Goal: Task Accomplishment & Management: Manage account settings

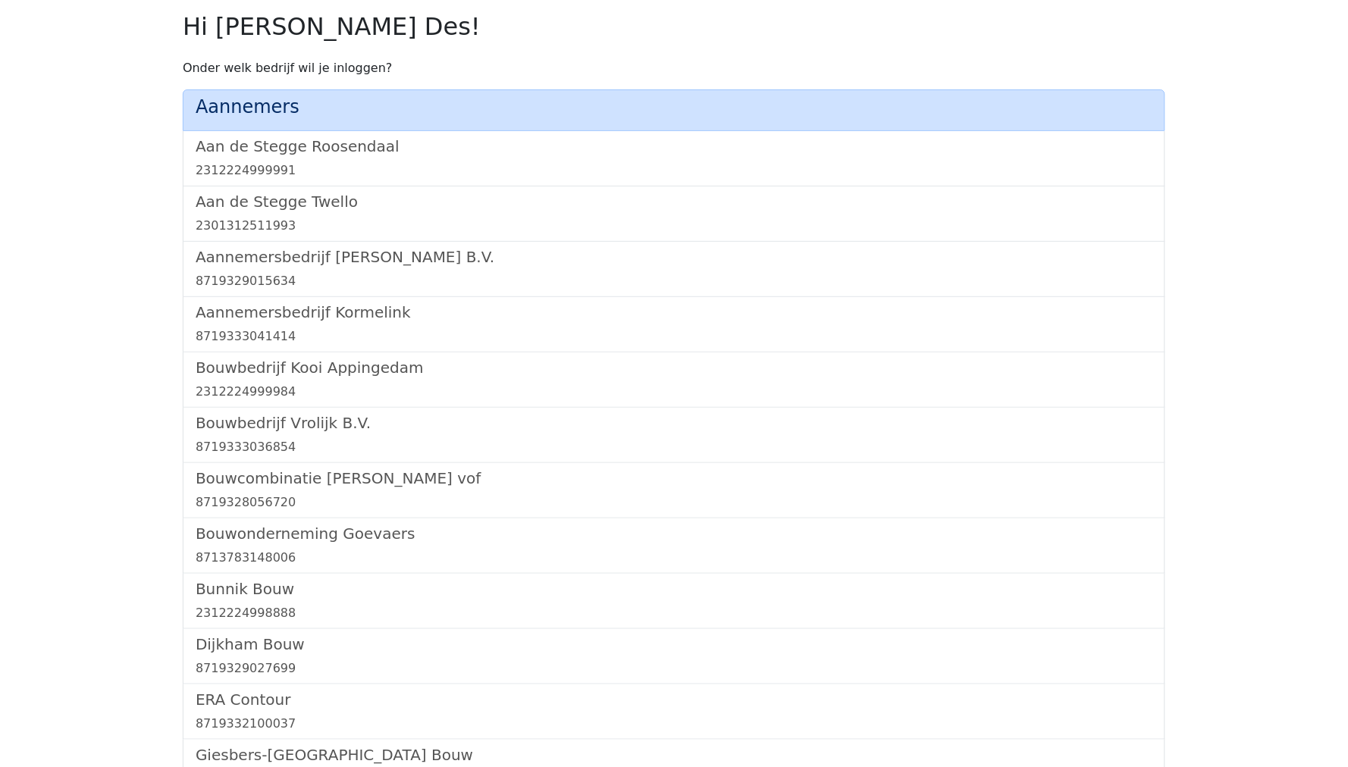
scroll to position [911, 0]
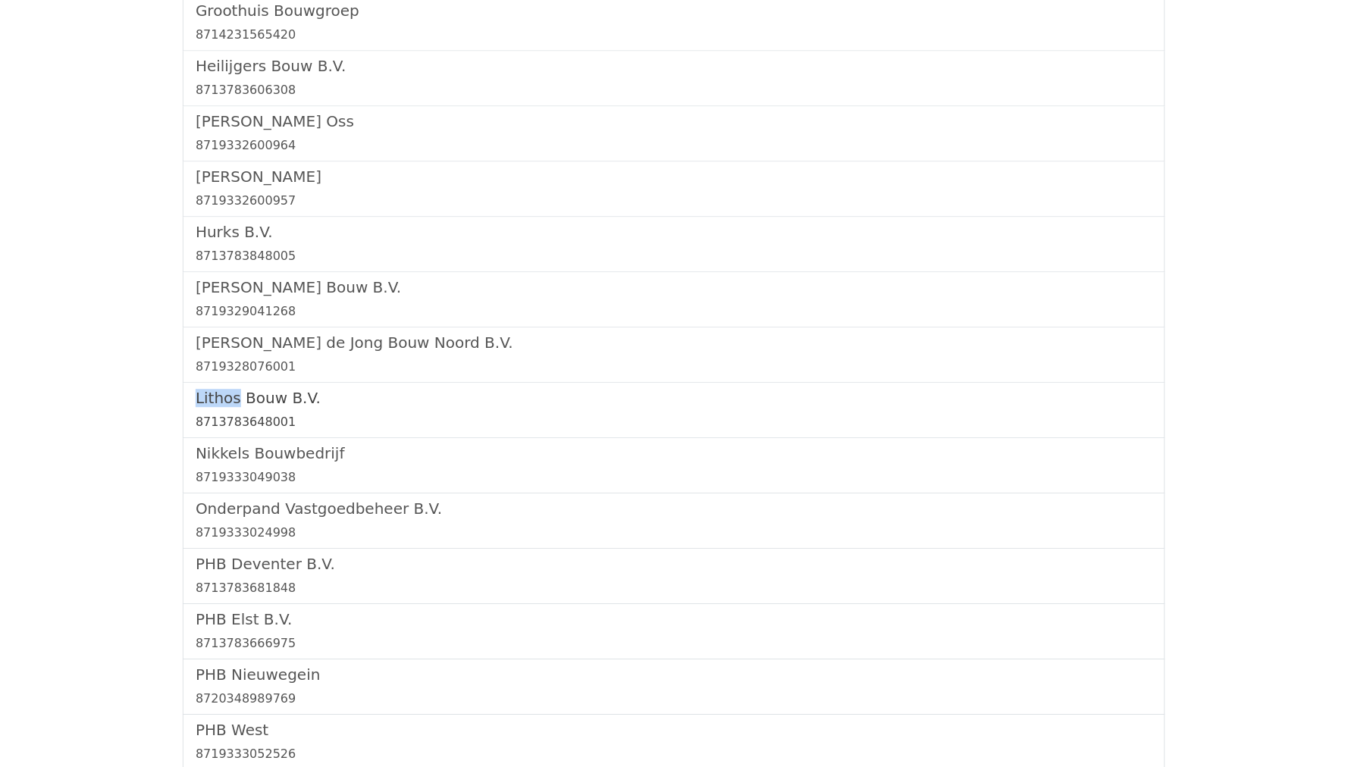
click at [268, 413] on div "8713783648001" at bounding box center [674, 422] width 957 height 18
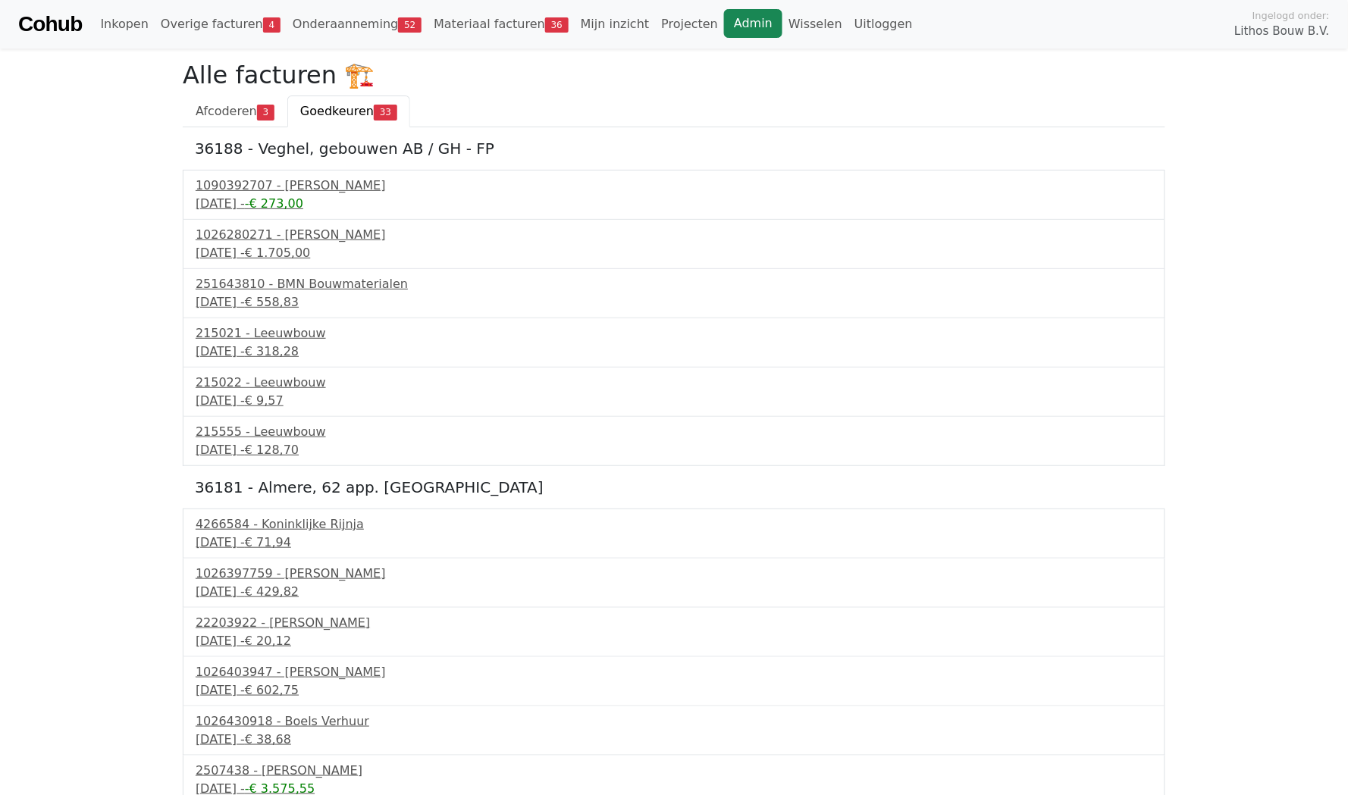
click at [726, 26] on link "Admin" at bounding box center [753, 23] width 58 height 29
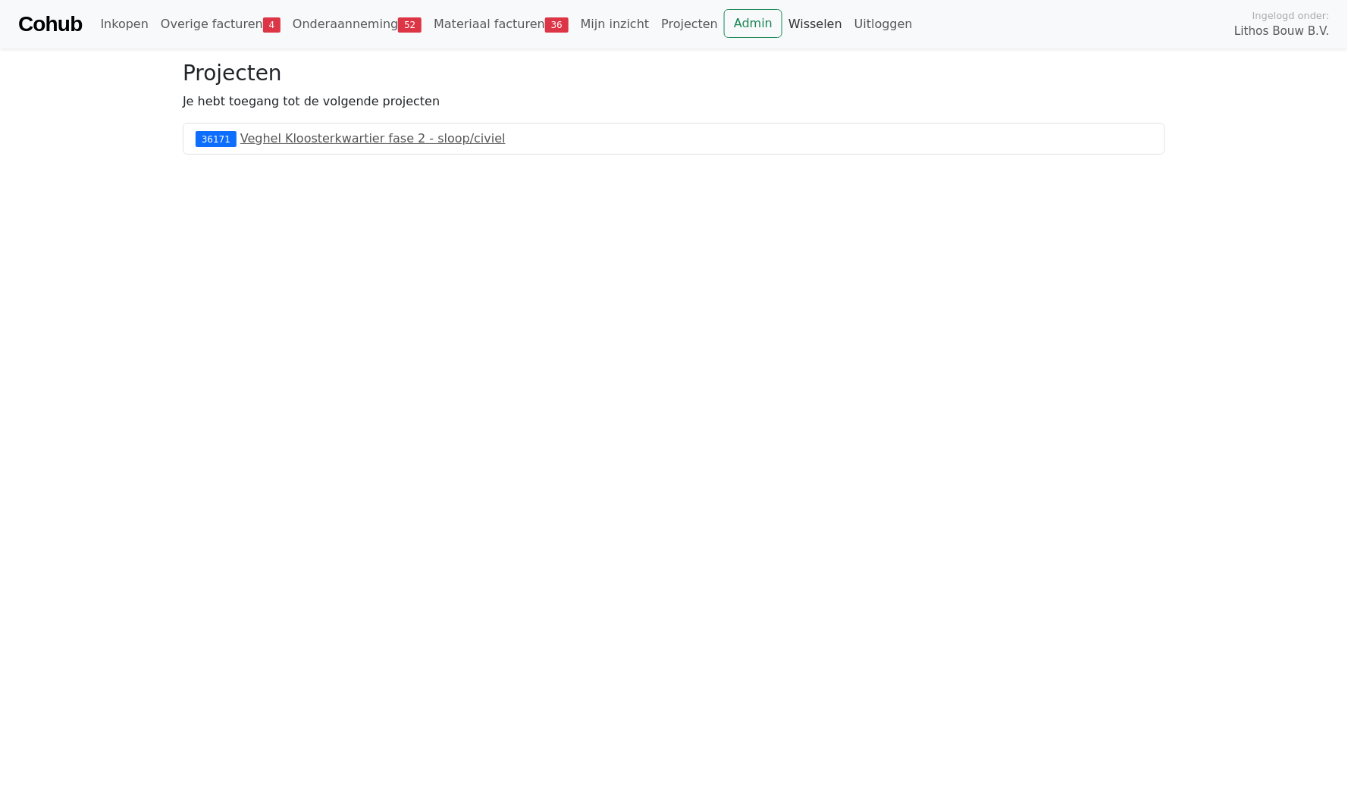
click at [782, 20] on link "Wisselen" at bounding box center [815, 24] width 66 height 30
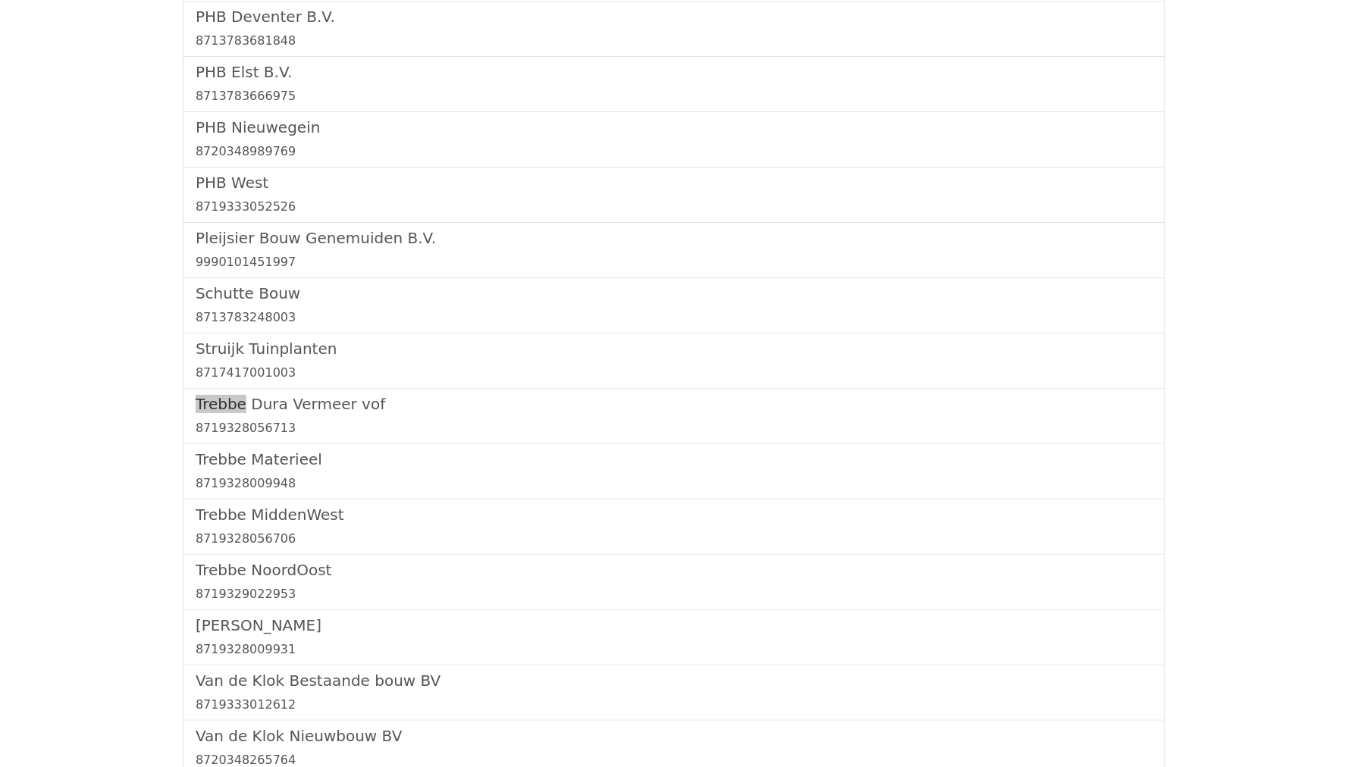
scroll to position [34, 0]
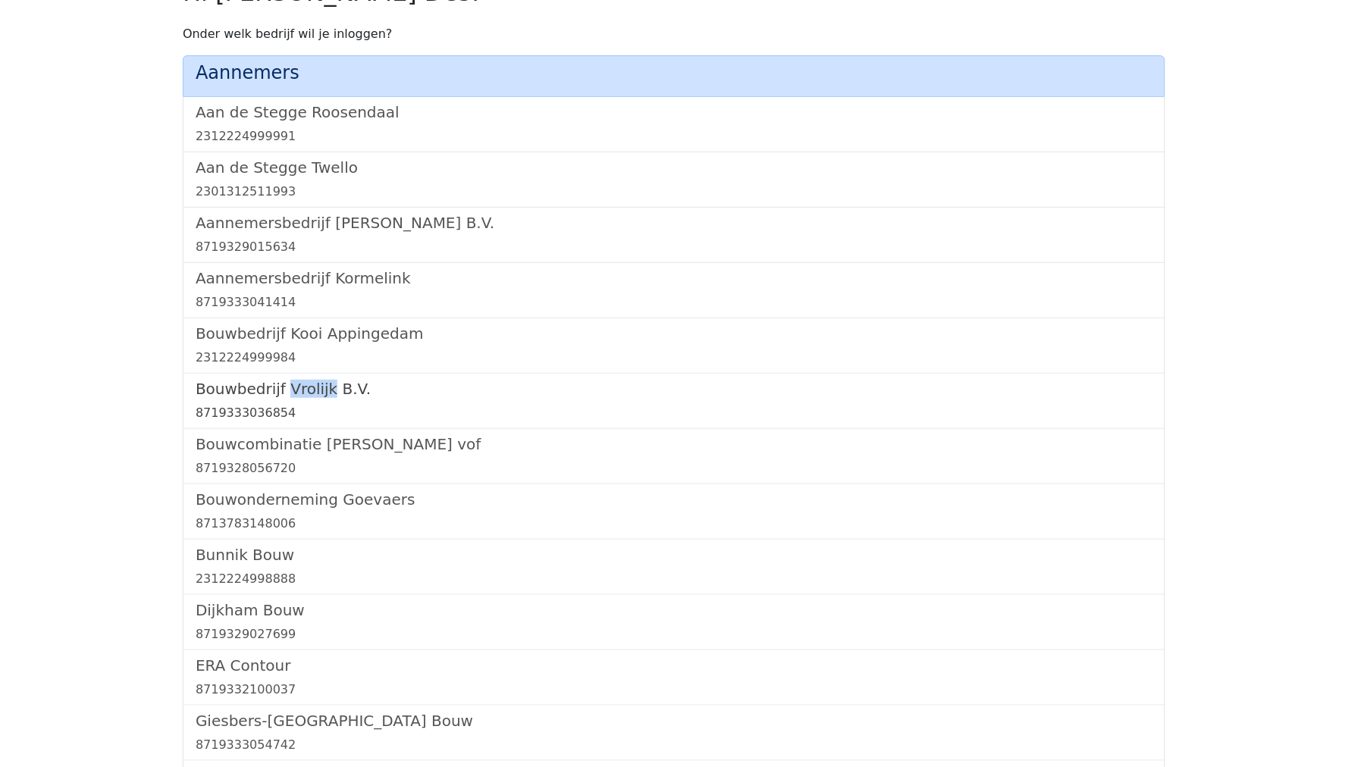
click at [261, 384] on h5 "Bouwbedrijf Vrolijk B.V." at bounding box center [674, 389] width 957 height 18
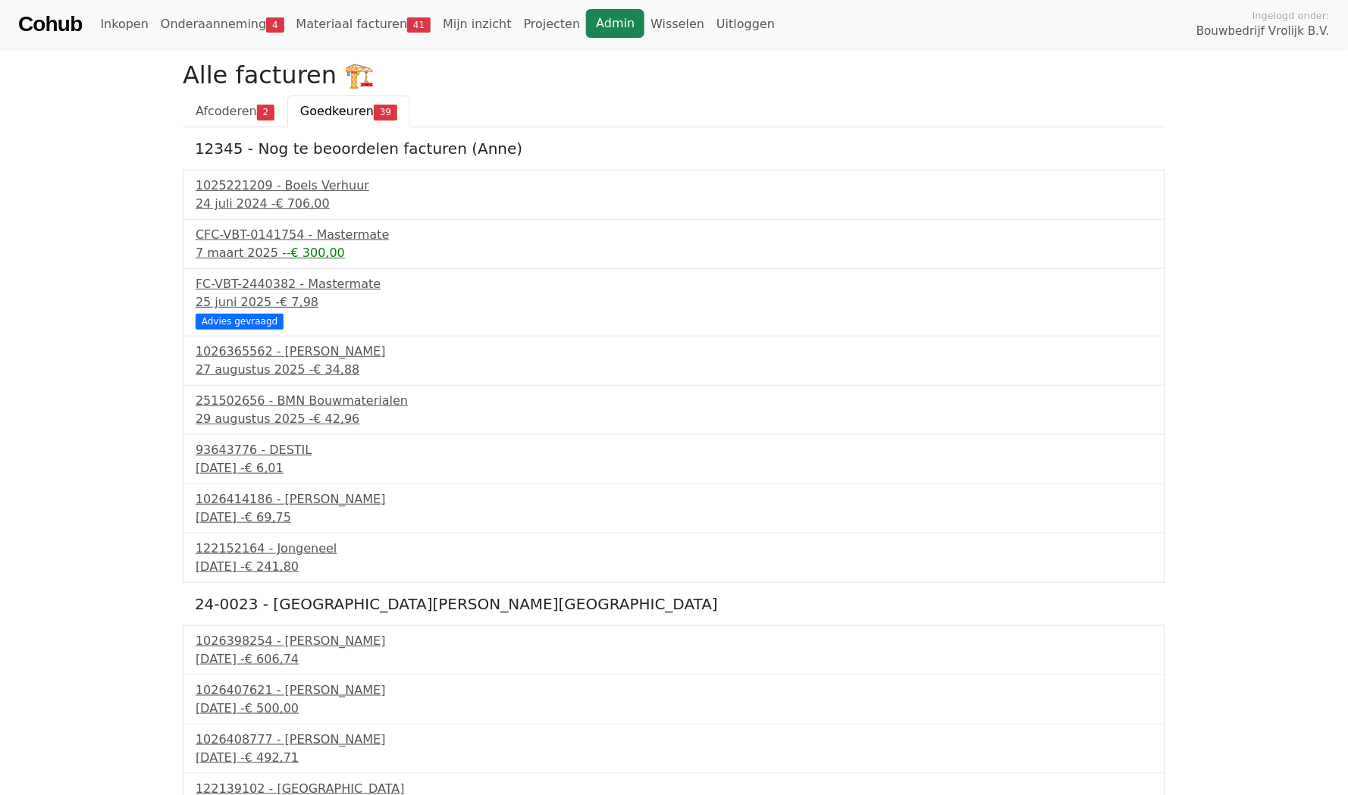
click at [586, 27] on link "Admin" at bounding box center [615, 23] width 58 height 29
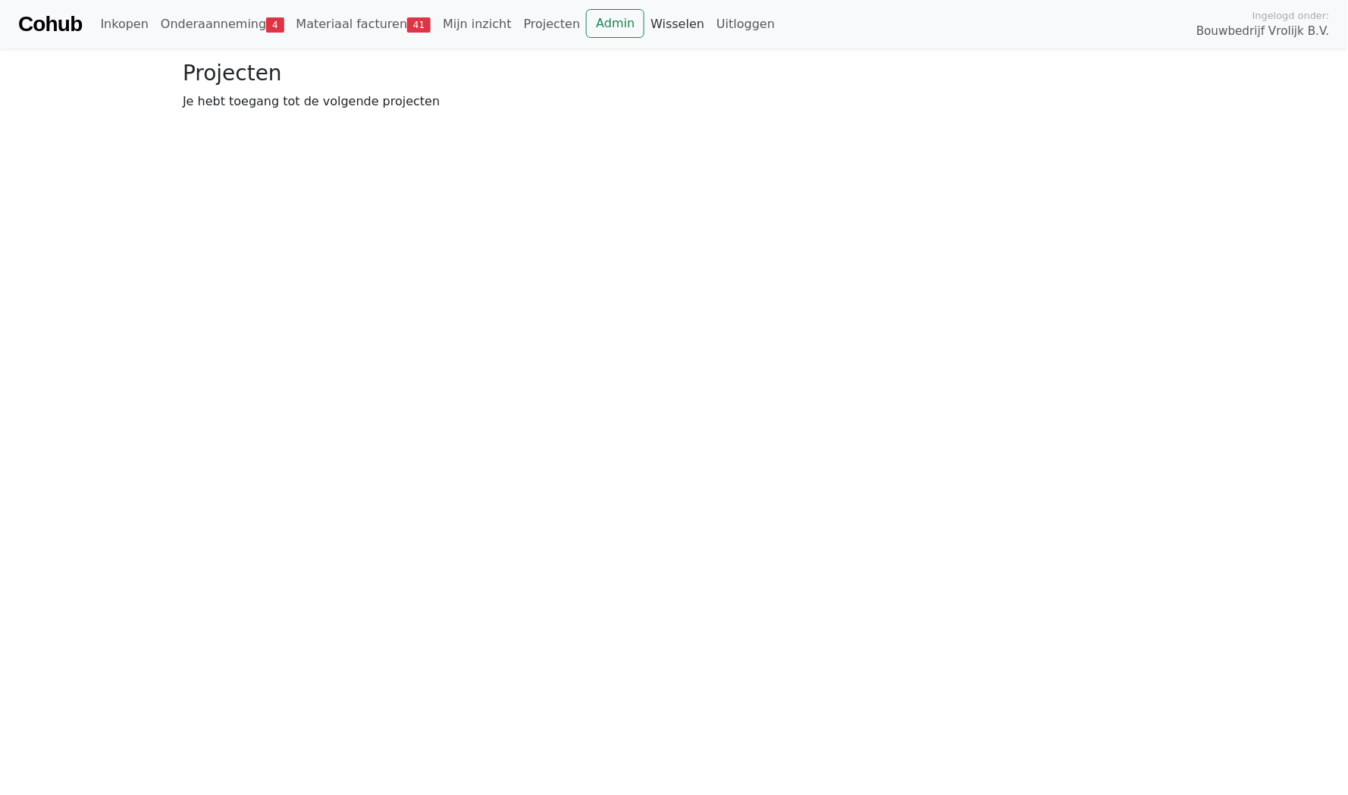
click at [654, 27] on link "Wisselen" at bounding box center [677, 24] width 66 height 30
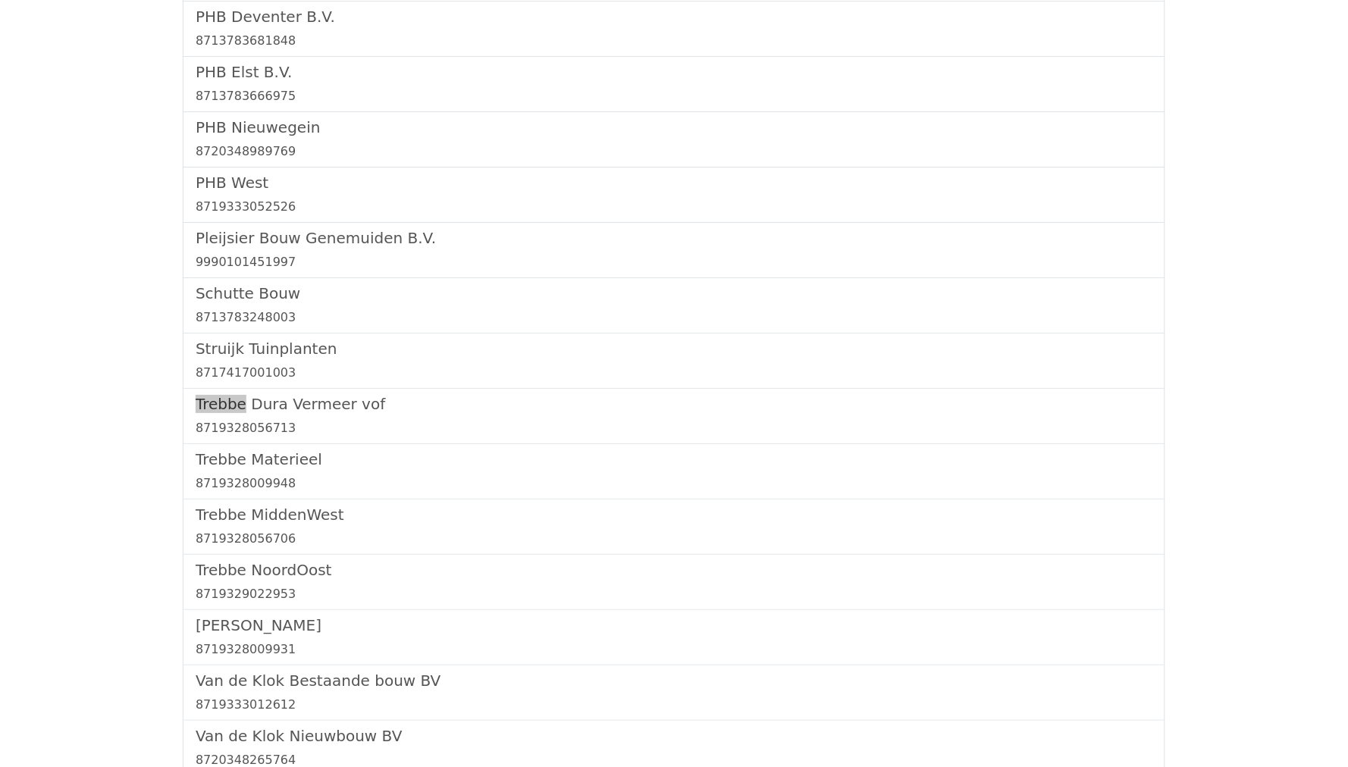
scroll to position [1553, 0]
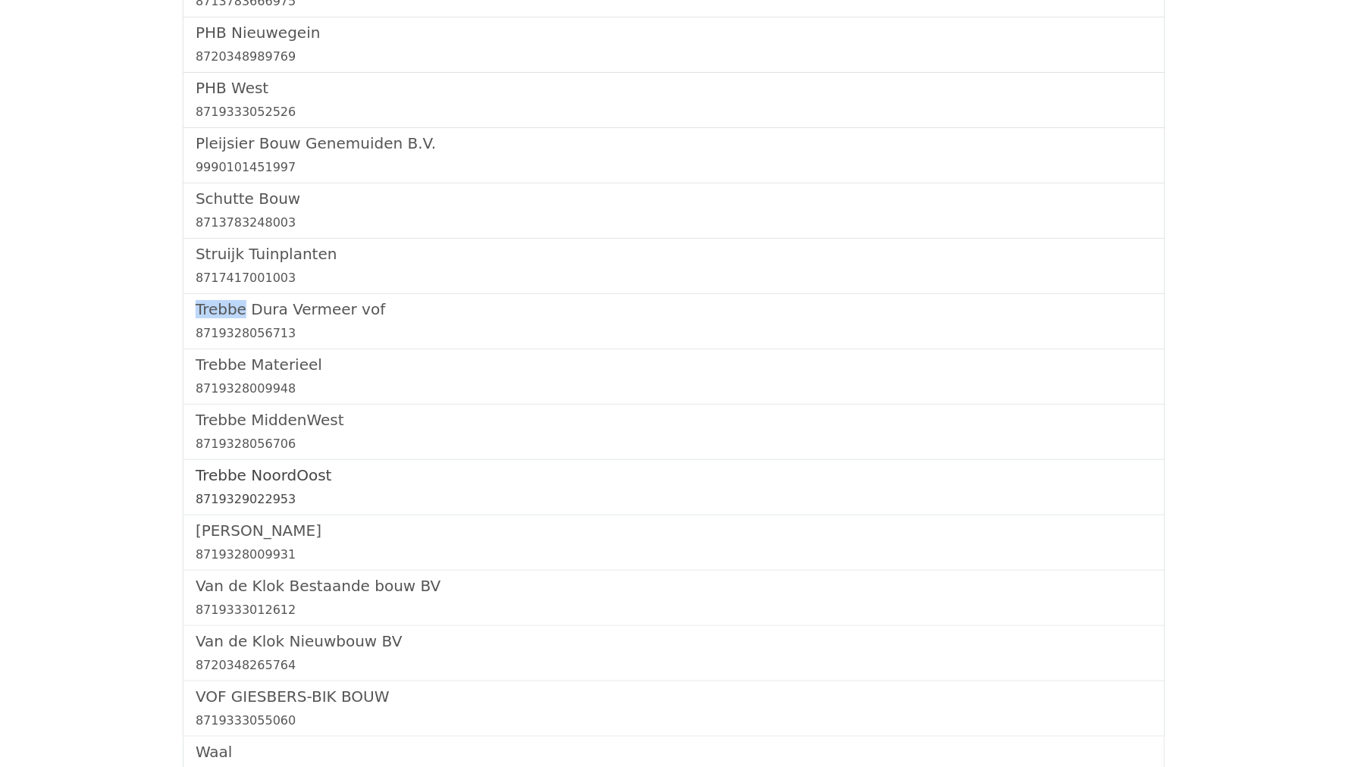
click at [259, 466] on h5 "Trebbe NoordOost" at bounding box center [674, 475] width 957 height 18
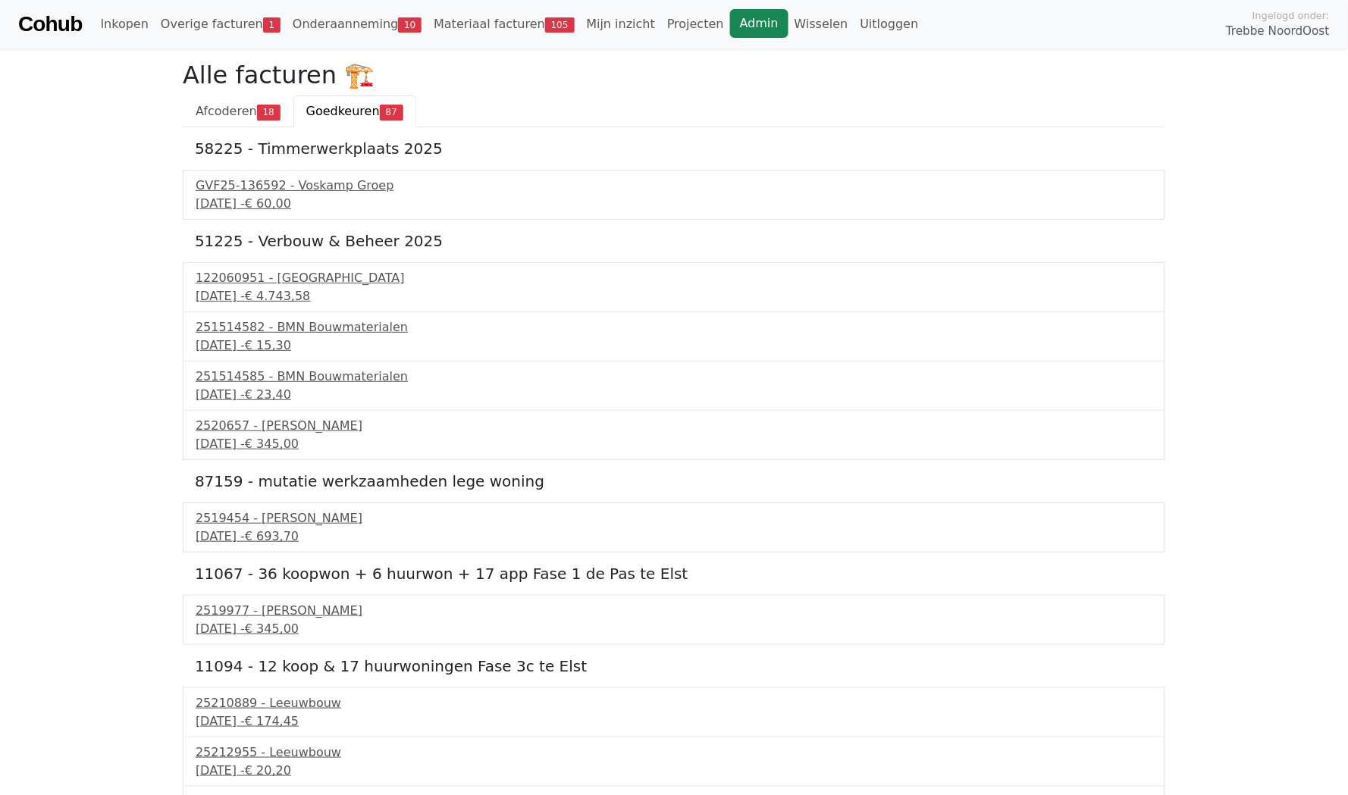
click at [730, 30] on link "Admin" at bounding box center [759, 23] width 58 height 29
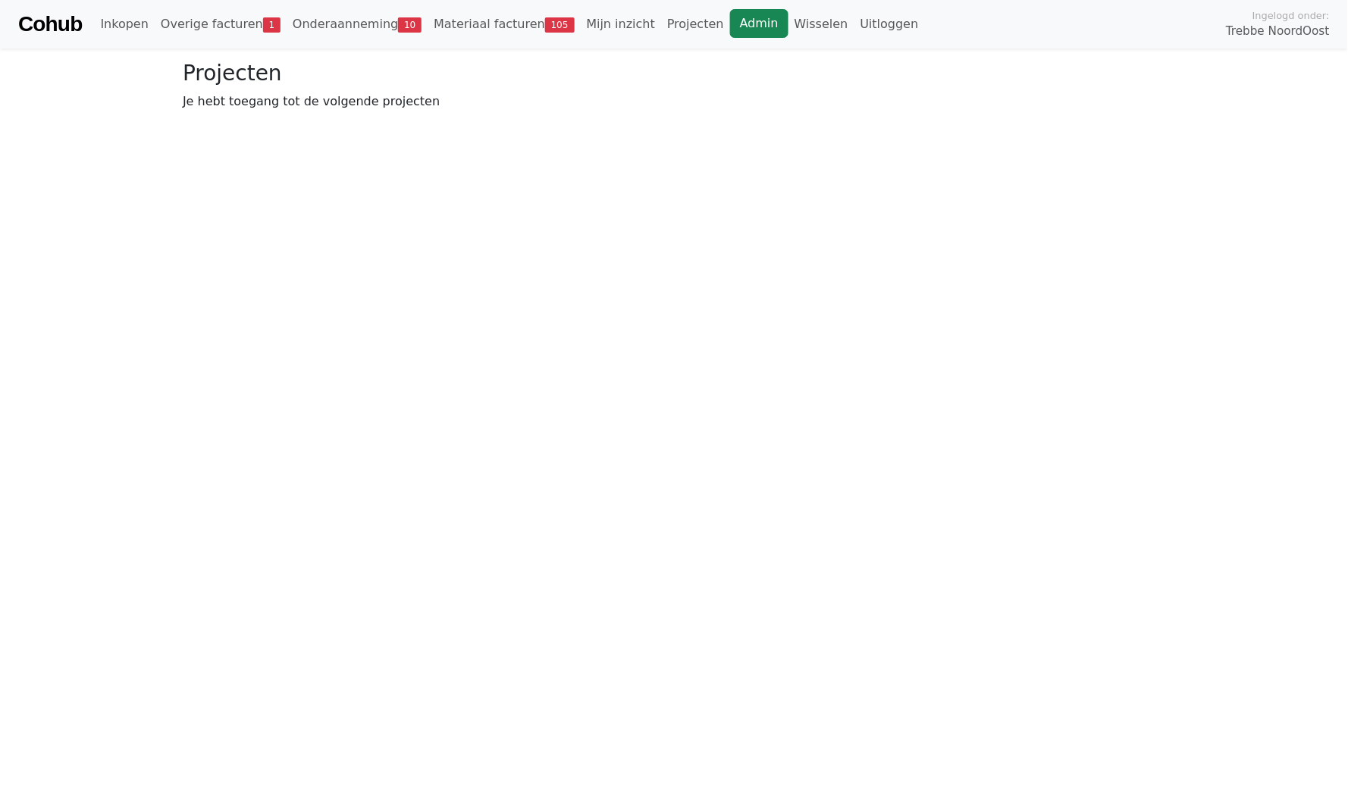
click at [730, 30] on link "Admin" at bounding box center [759, 23] width 58 height 29
click at [347, 32] on link "Onderaanneming 10" at bounding box center [357, 24] width 141 height 30
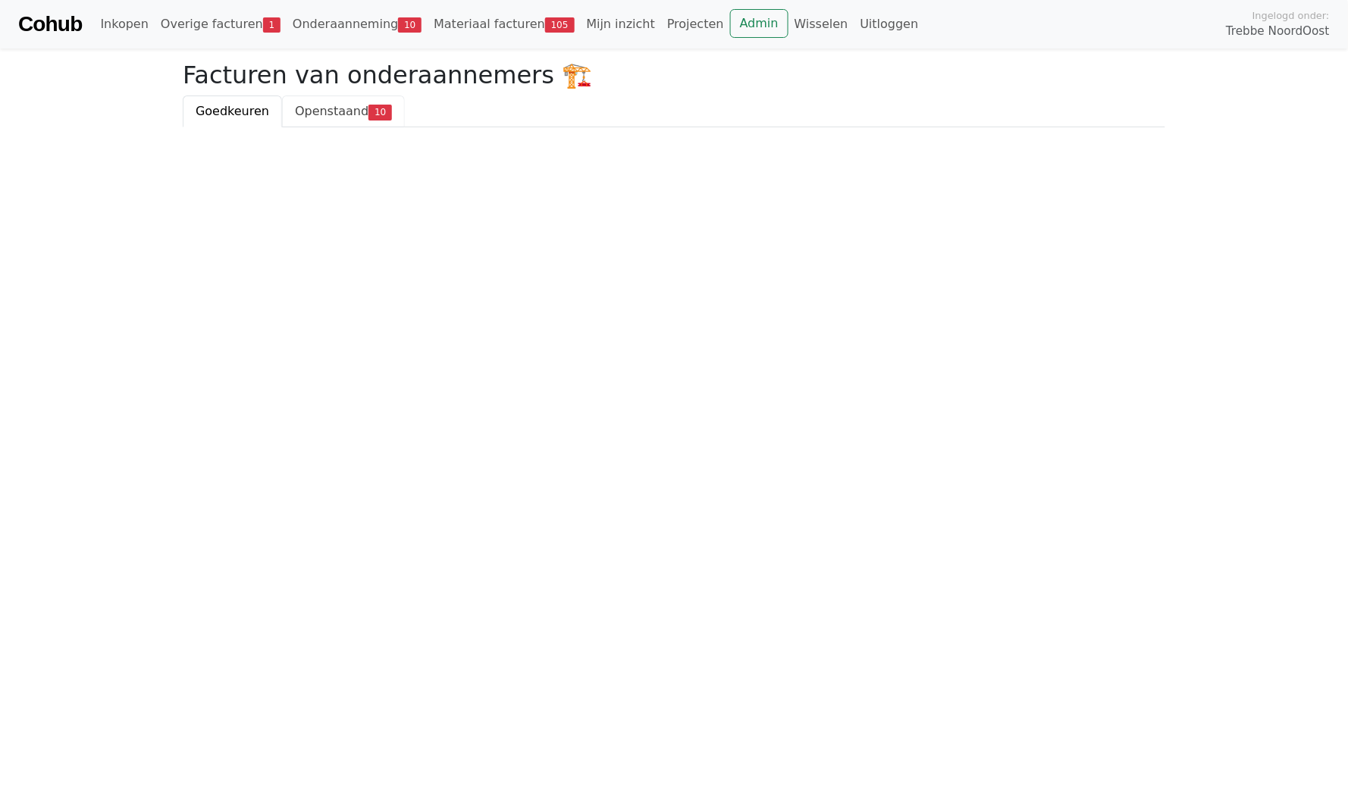
click at [319, 118] on span "Openstaand" at bounding box center [332, 111] width 74 height 14
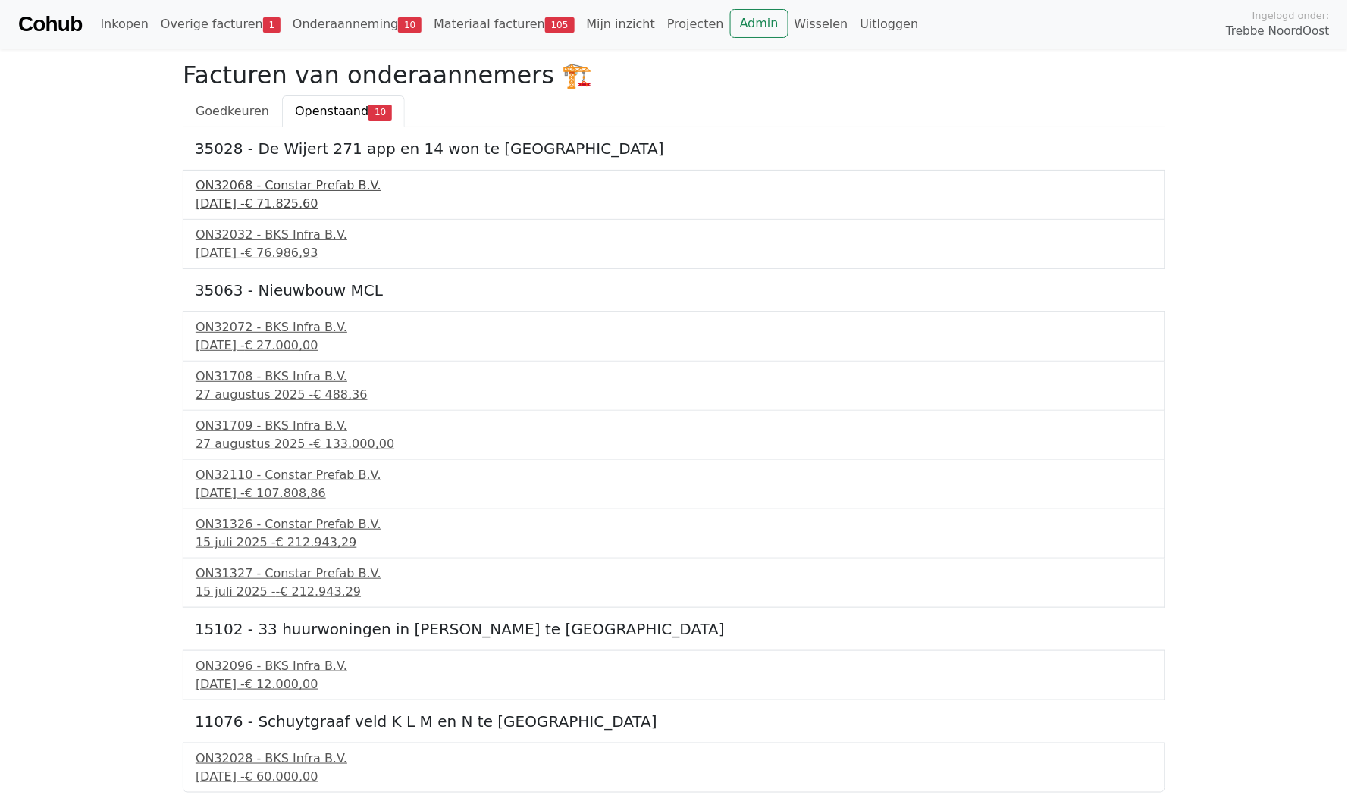
click at [249, 195] on div "18 september 2025 - € 71.825,60" at bounding box center [674, 204] width 957 height 18
click at [226, 108] on span "Goedkeuren" at bounding box center [233, 111] width 74 height 14
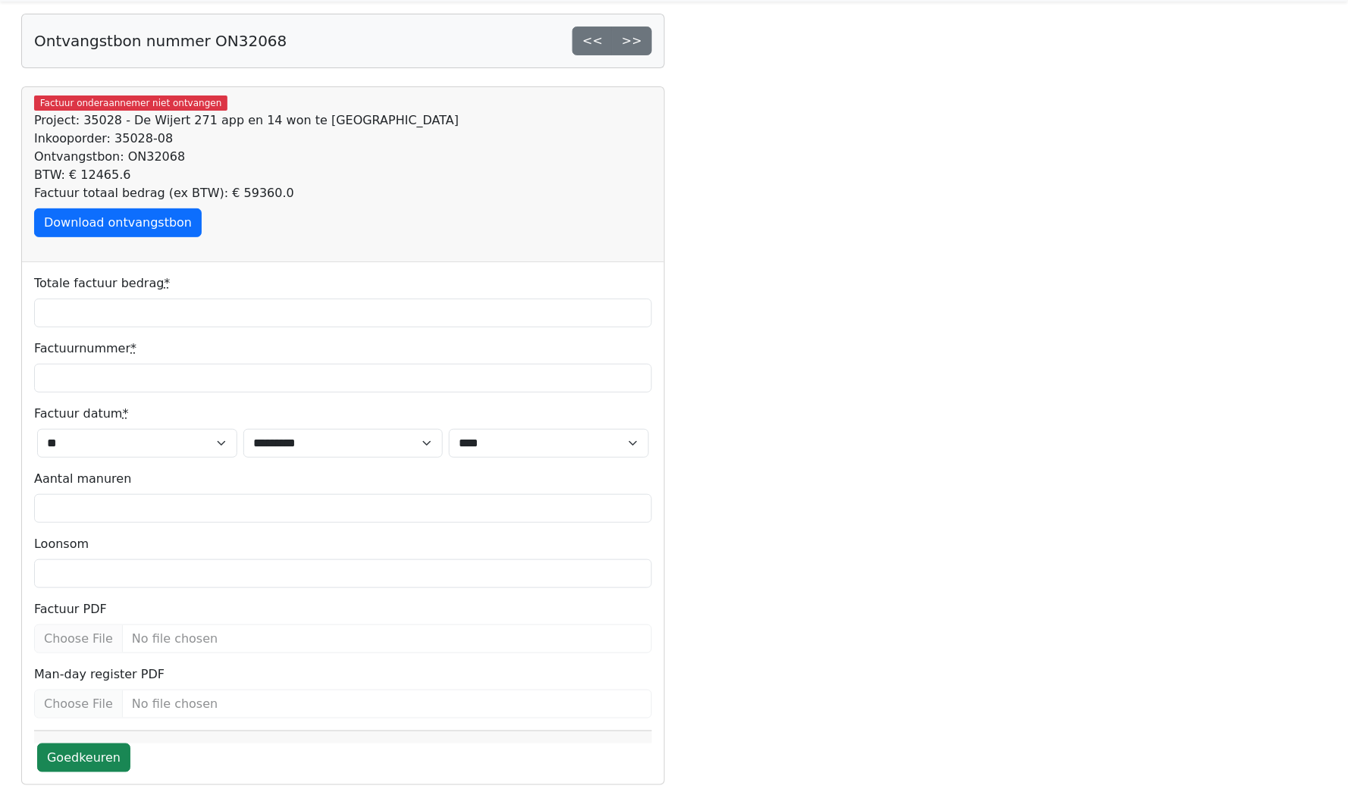
scroll to position [46, 0]
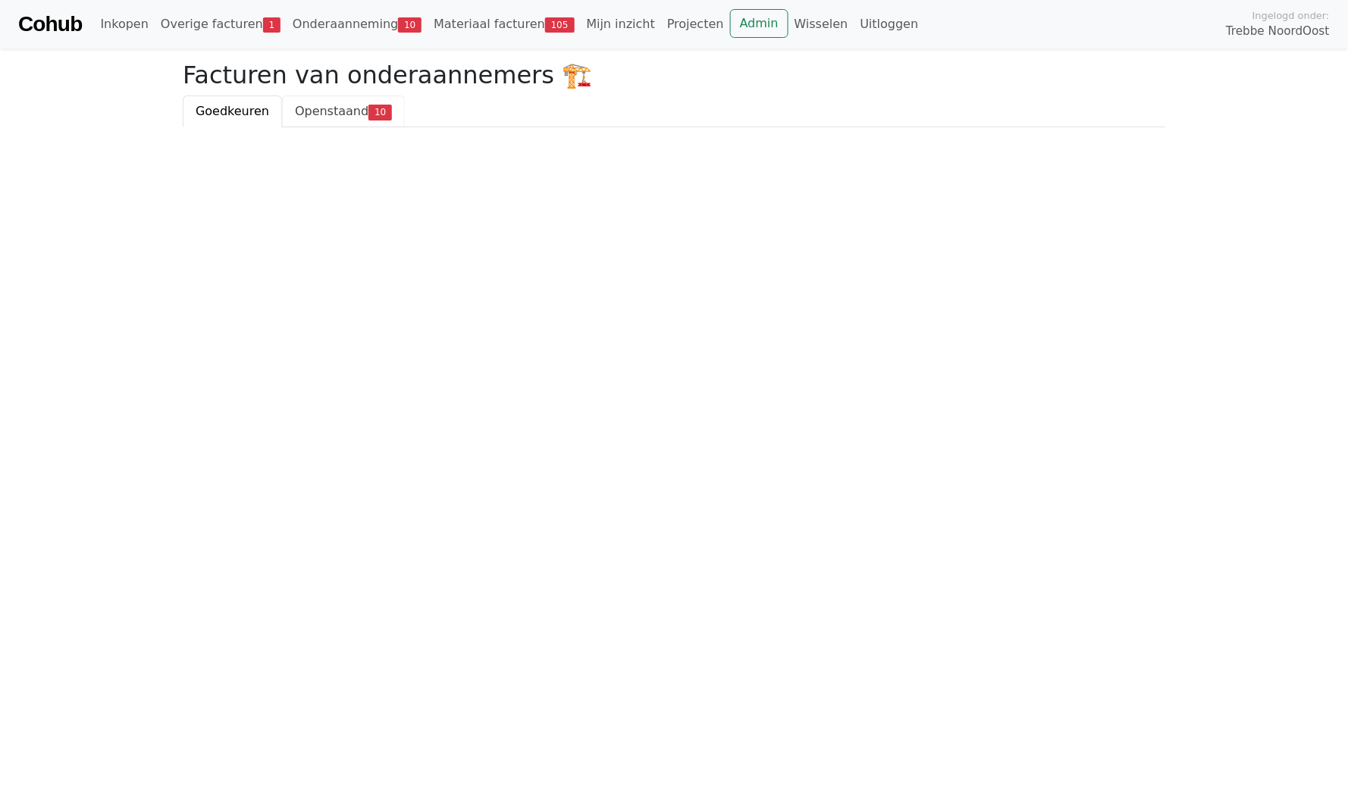
click at [327, 123] on link "Openstaand 10" at bounding box center [343, 112] width 123 height 32
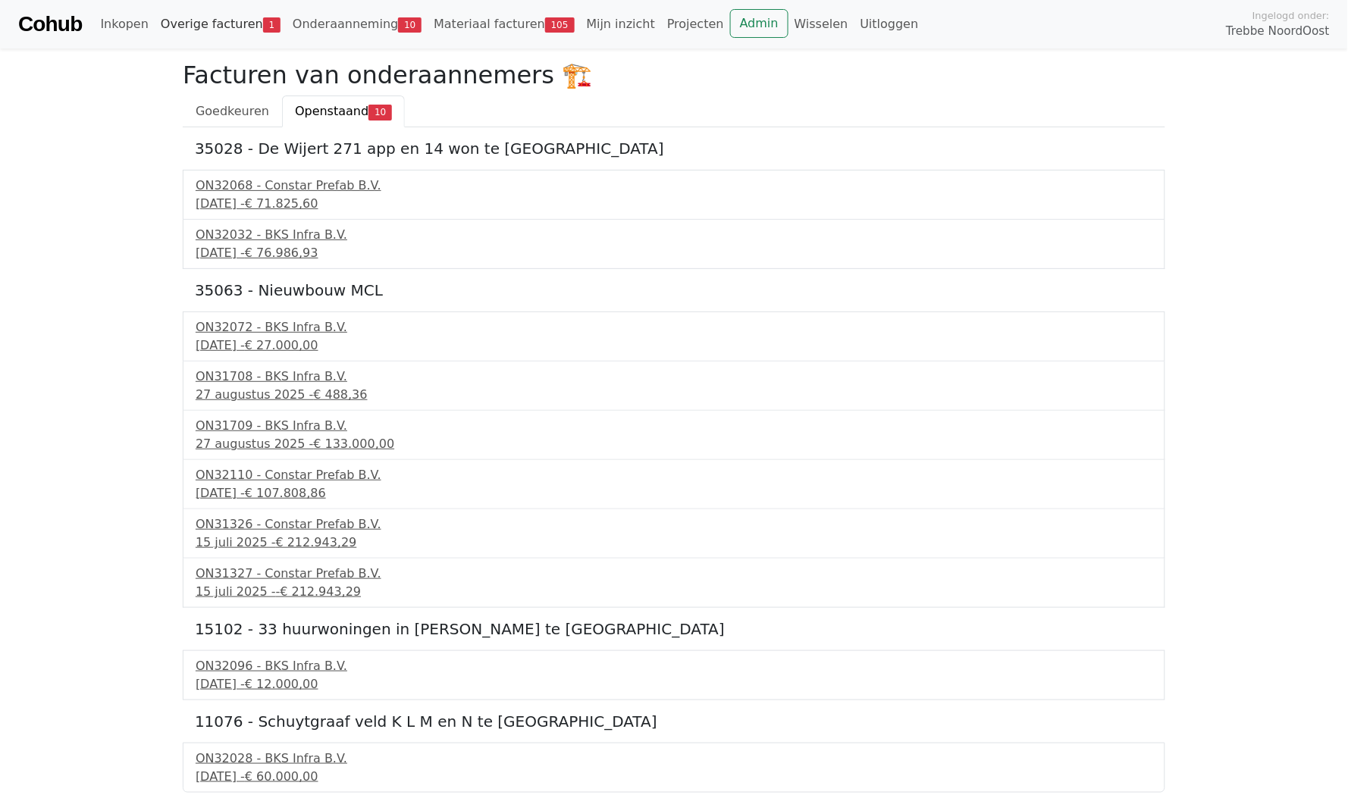
click at [208, 26] on link "Overige facturen 1" at bounding box center [221, 24] width 132 height 30
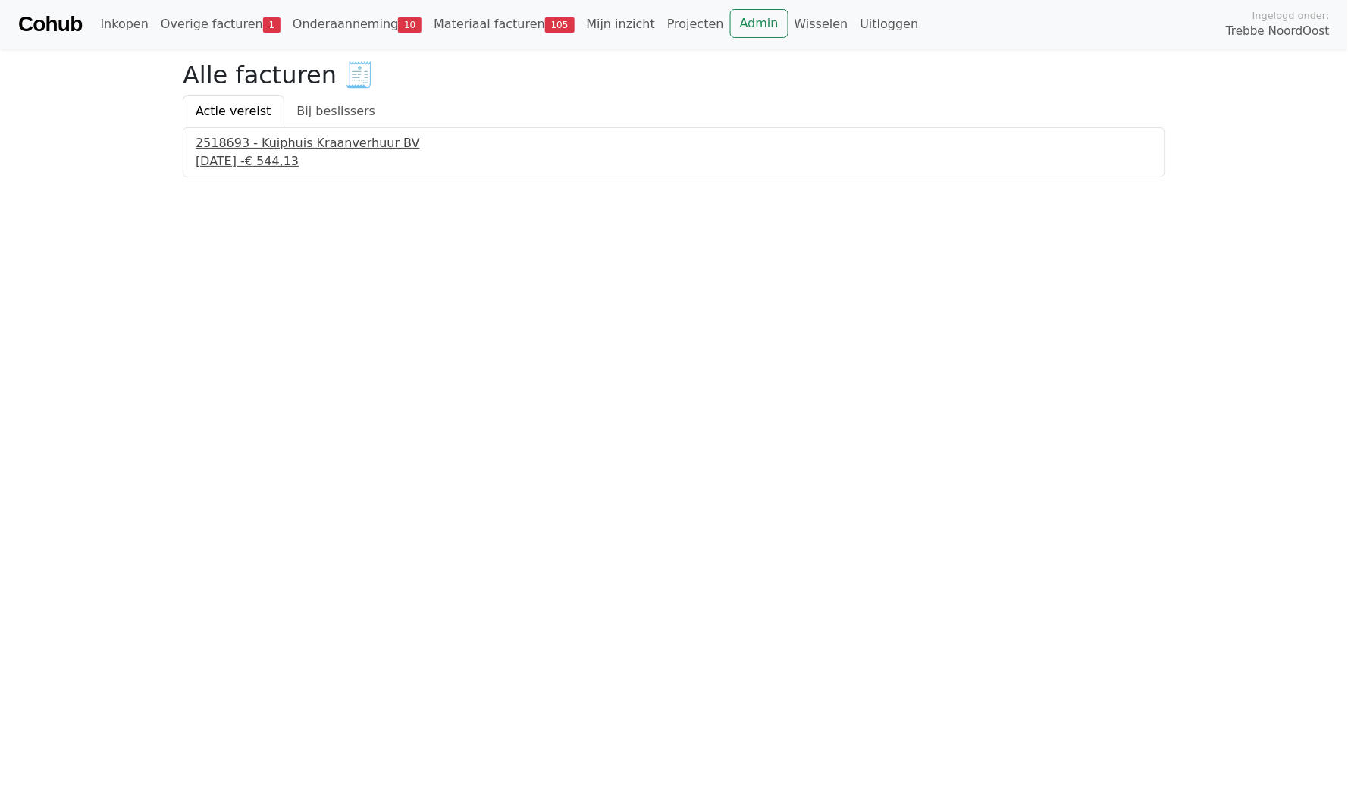
click at [230, 152] on div "[DATE] - € 544,13" at bounding box center [674, 161] width 957 height 18
